Goal: Task Accomplishment & Management: Complete application form

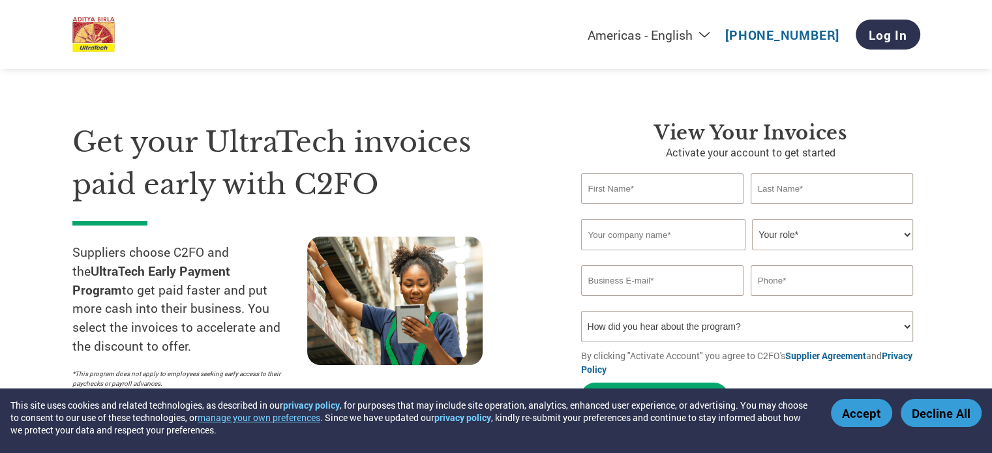
click at [653, 187] on input "text" at bounding box center [662, 189] width 163 height 31
type input "BHOLE"
type input "SHANKAR"
type input "[PERSON_NAME] LOGISTICS"
click at [877, 226] on select "Your role* CFO Controller Credit Manager Finance Director Treasurer CEO Preside…" at bounding box center [832, 234] width 161 height 31
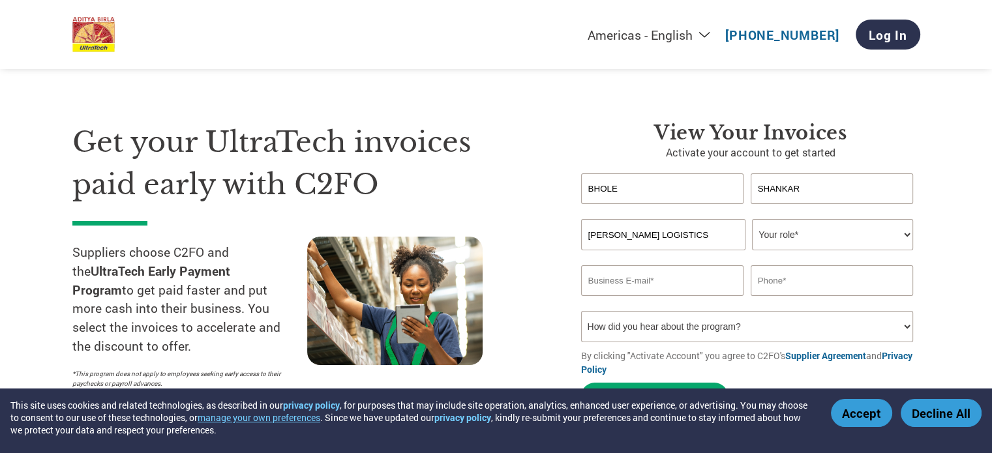
select select "OTHER"
click at [752, 219] on select "Your role* CFO Controller Credit Manager Finance Director Treasurer CEO Preside…" at bounding box center [832, 234] width 161 height 31
click at [685, 277] on input "email" at bounding box center [662, 281] width 163 height 31
type input "[EMAIL_ADDRESS][DOMAIN_NAME]"
type input "7746999364"
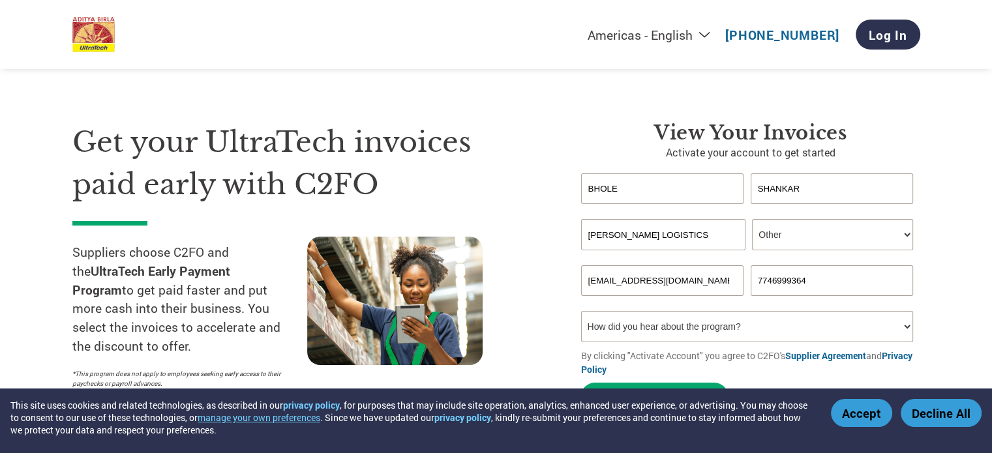
click at [639, 328] on select "How did you hear about the program? Received a letter Email Social Media Online…" at bounding box center [747, 326] width 333 height 31
select select "Email"
click at [581, 311] on select "How did you hear about the program? Received a letter Email Social Media Online…" at bounding box center [747, 326] width 333 height 31
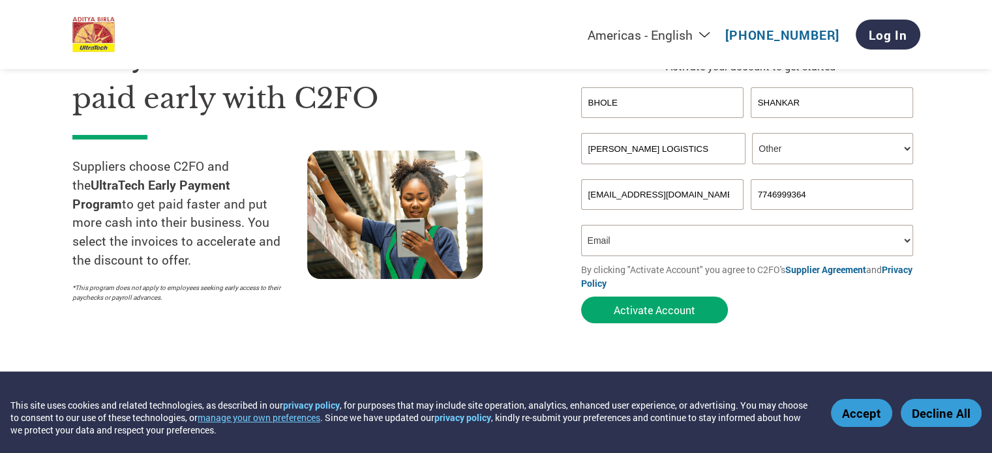
scroll to position [91, 0]
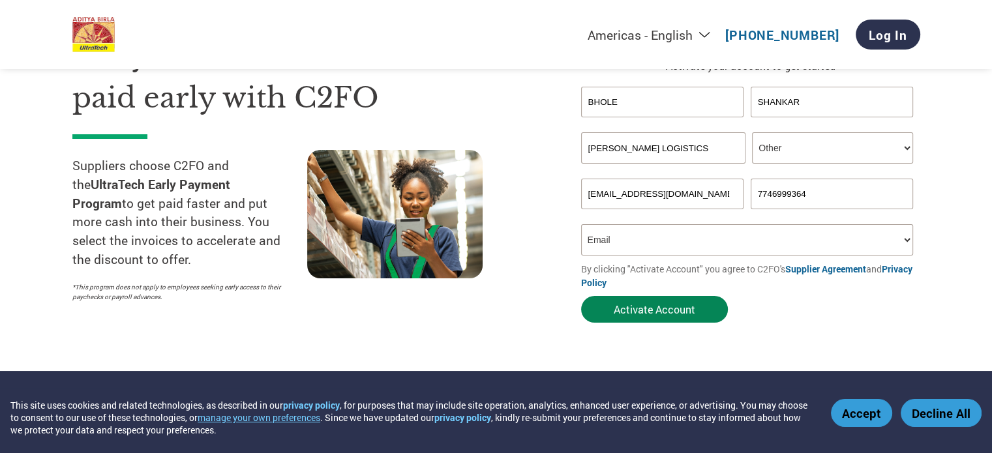
click at [660, 306] on button "Activate Account" at bounding box center [654, 309] width 147 height 27
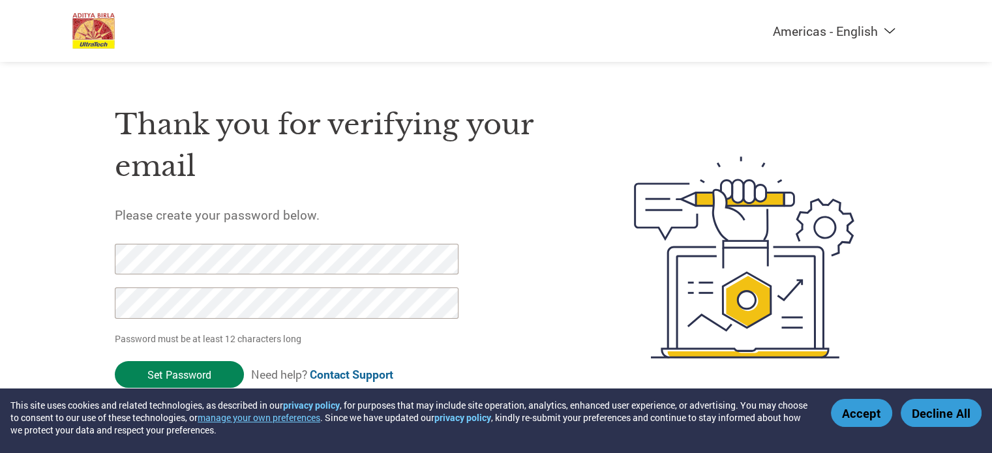
click at [179, 370] on input "Set Password" at bounding box center [179, 374] width 129 height 27
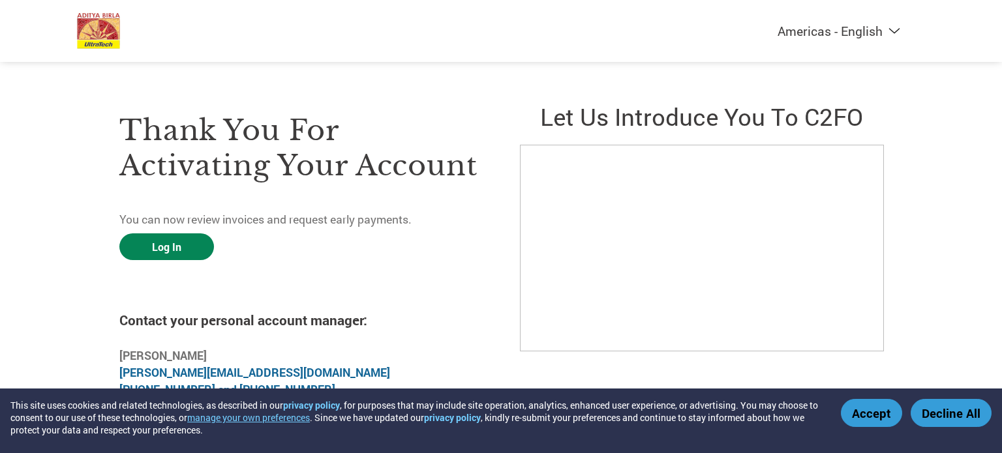
click at [179, 241] on link "Log In" at bounding box center [166, 247] width 95 height 27
